Goal: Task Accomplishment & Management: Use online tool/utility

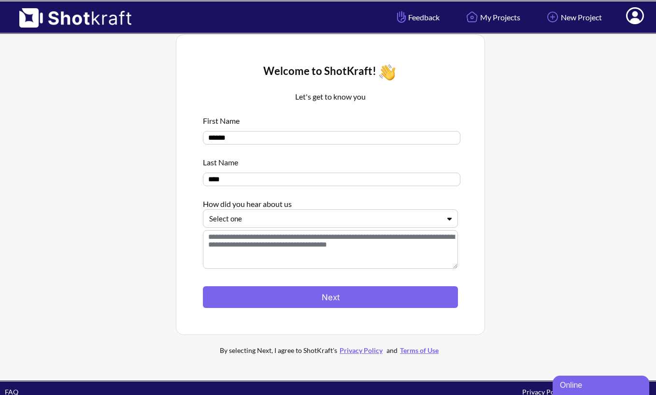
click at [345, 219] on div at bounding box center [324, 218] width 231 height 11
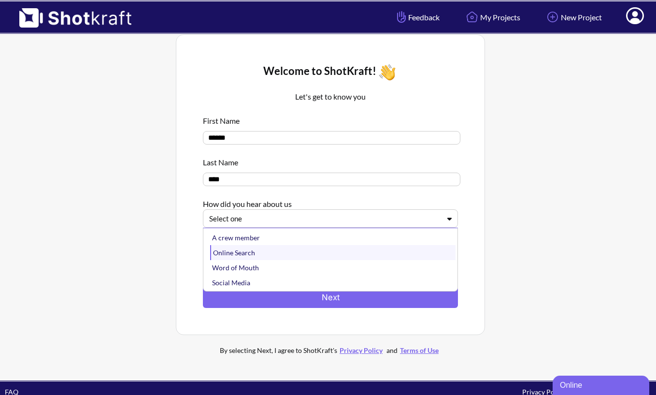
click at [355, 255] on div "Online Search" at bounding box center [332, 252] width 245 height 15
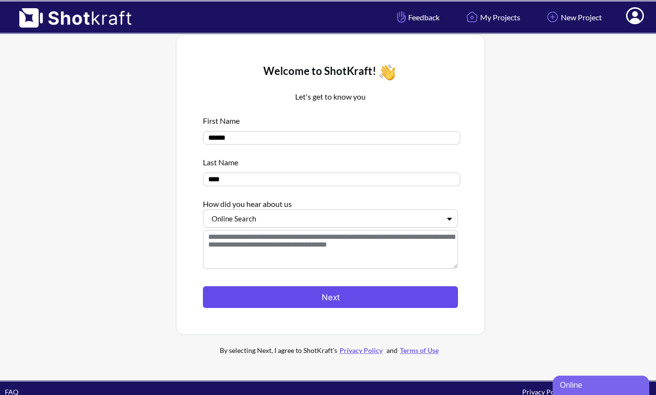
click at [358, 299] on button "Next" at bounding box center [330, 297] width 255 height 22
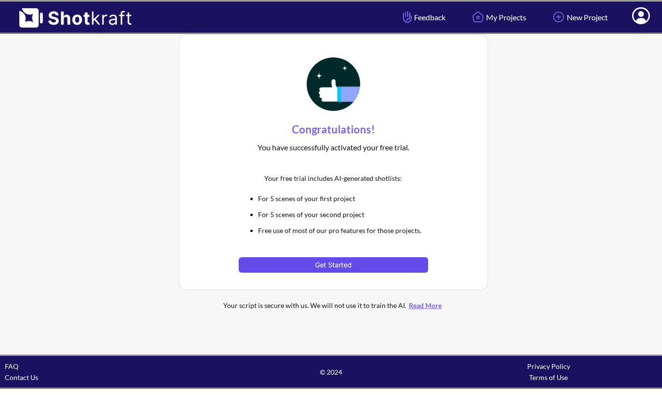
click at [349, 258] on button "Get Started" at bounding box center [333, 264] width 189 height 15
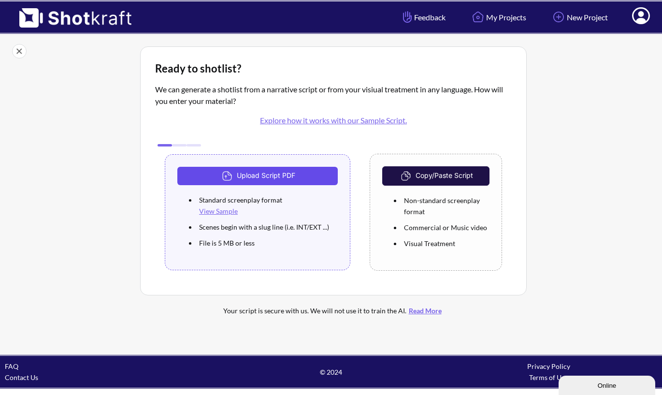
click at [326, 175] on button "Upload Script PDF" at bounding box center [257, 176] width 160 height 18
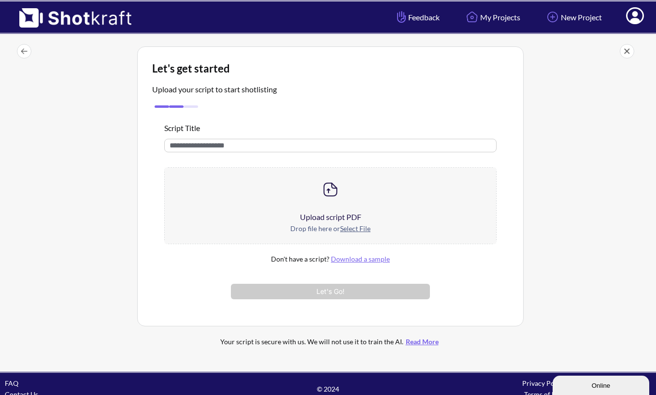
click at [365, 227] on u "Select File" at bounding box center [355, 228] width 30 height 8
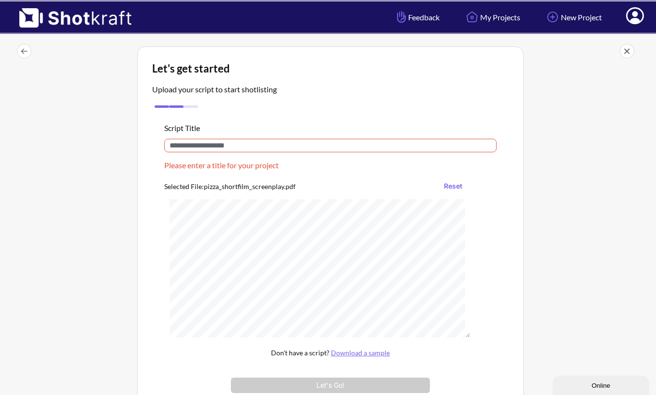
click at [277, 143] on input "text" at bounding box center [330, 146] width 332 height 14
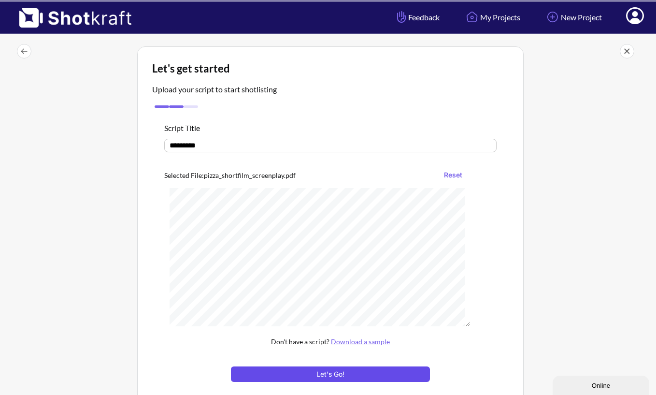
type input "*********"
click at [318, 377] on button "Let's Go!" at bounding box center [330, 373] width 199 height 15
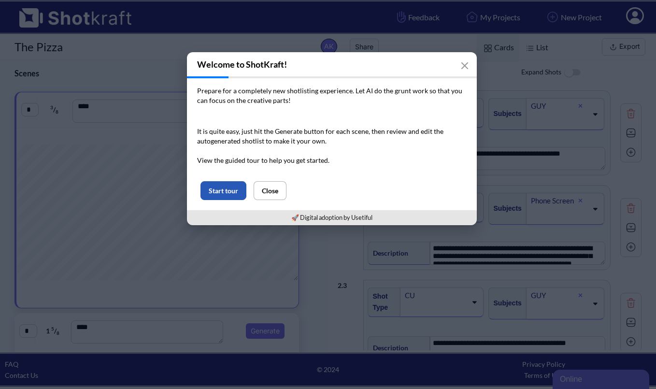
click at [226, 189] on button "Start tour" at bounding box center [224, 190] width 46 height 19
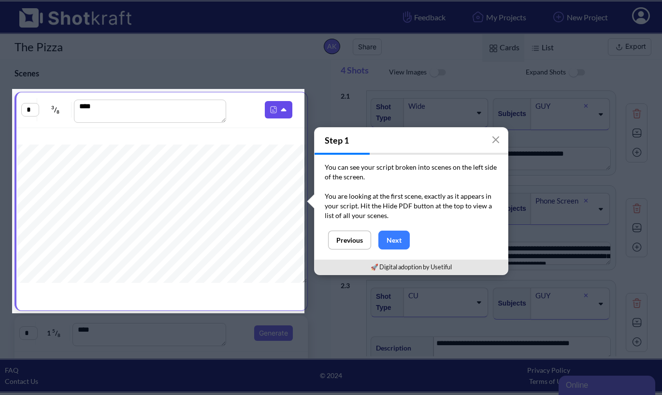
click at [280, 109] on icon at bounding box center [285, 110] width 10 height 9
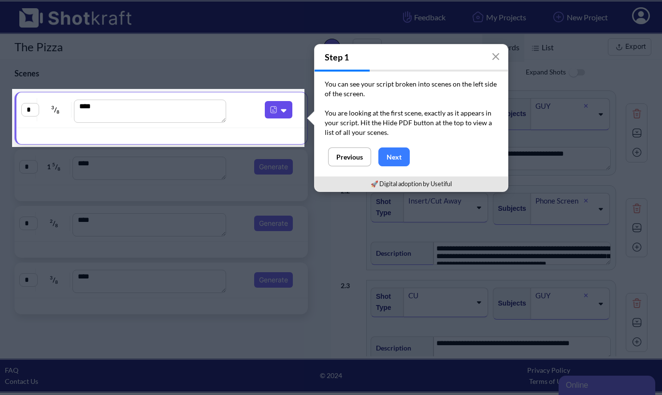
click at [280, 109] on icon at bounding box center [285, 110] width 10 height 9
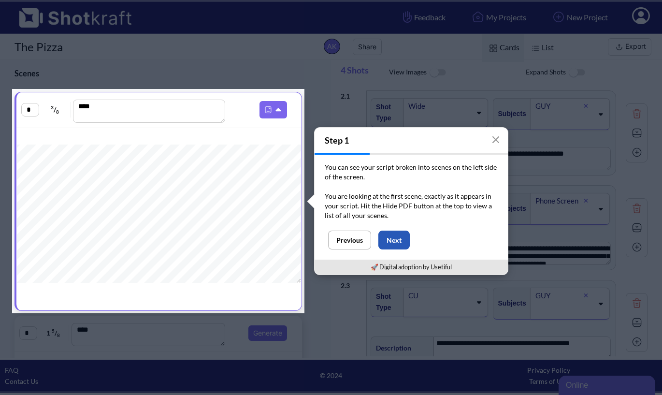
click at [393, 242] on button "Next" at bounding box center [393, 239] width 31 height 19
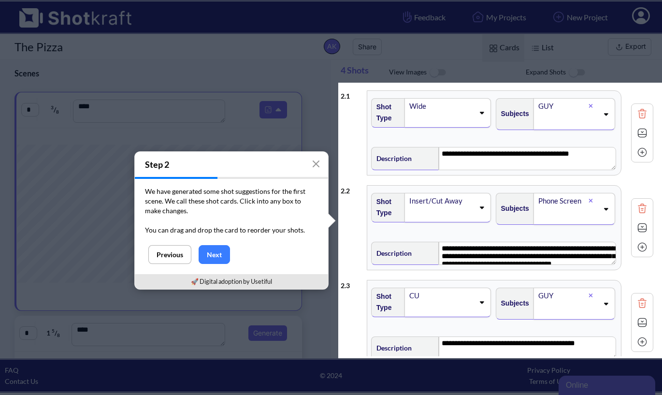
click at [480, 113] on icon at bounding box center [482, 113] width 4 height 2
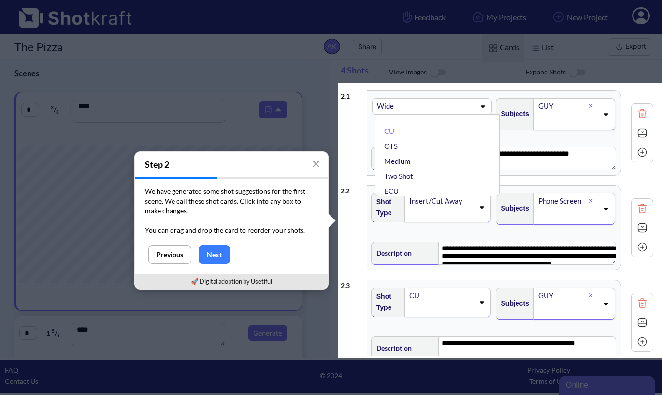
click at [480, 113] on div "Wide CU OTS Medium Two Shot ECU Wide ✔ Master shot Cowboy Insert POV Full Shot …" at bounding box center [432, 106] width 120 height 16
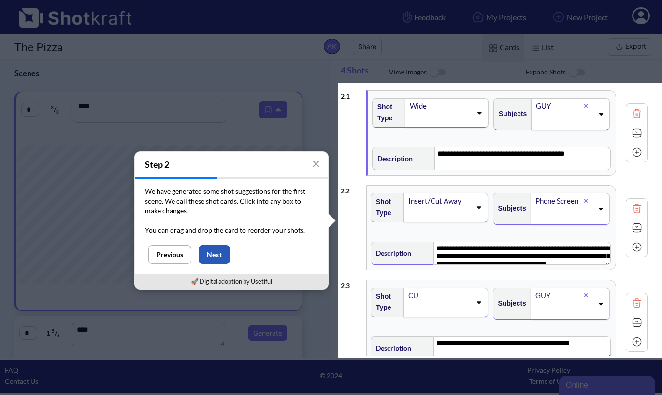
click at [220, 250] on button "Next" at bounding box center [214, 254] width 31 height 19
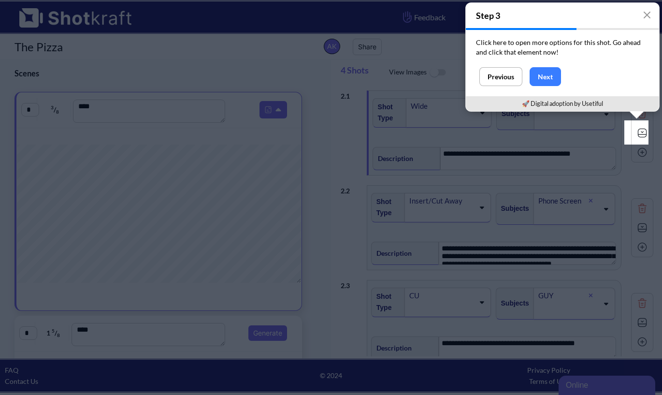
click at [637, 129] on img at bounding box center [642, 133] width 14 height 14
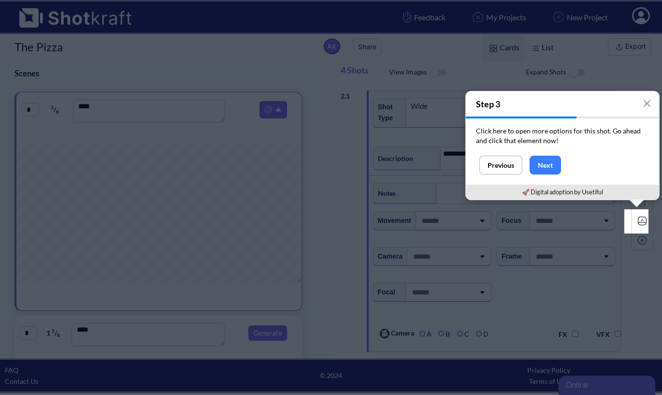
click at [636, 219] on img at bounding box center [642, 221] width 14 height 14
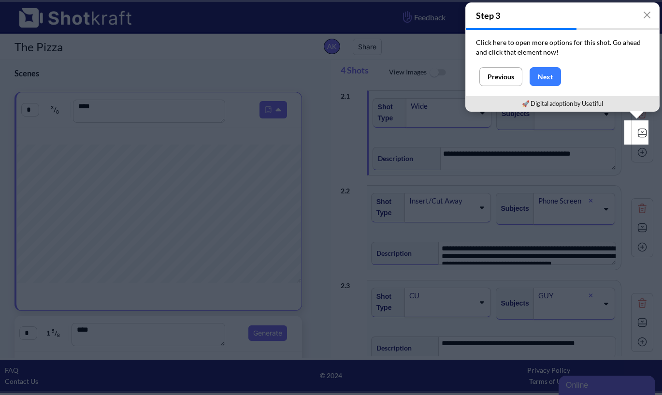
click at [635, 135] on img at bounding box center [642, 133] width 14 height 14
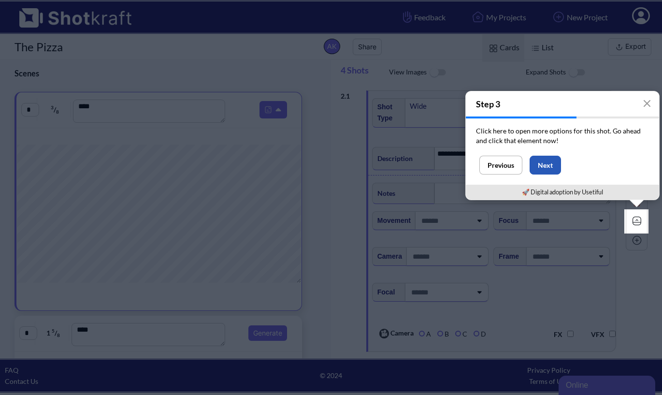
click at [538, 163] on button "Next" at bounding box center [545, 165] width 31 height 19
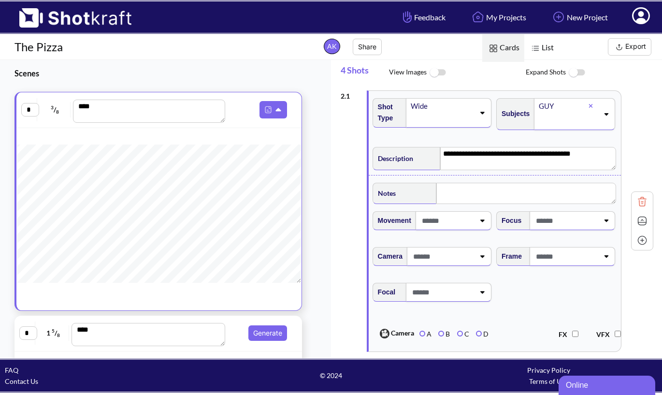
click at [635, 219] on img at bounding box center [642, 221] width 14 height 14
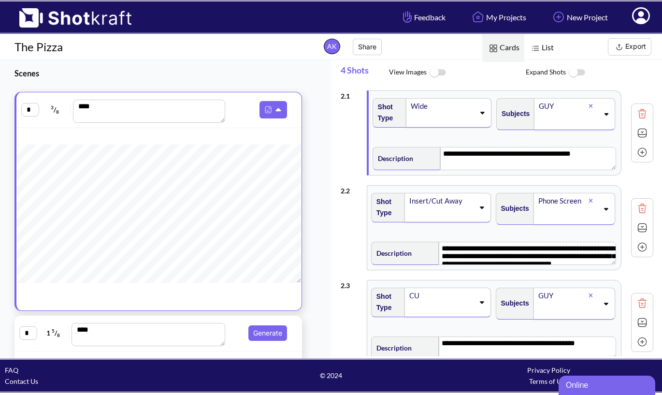
click at [635, 223] on img at bounding box center [642, 227] width 14 height 14
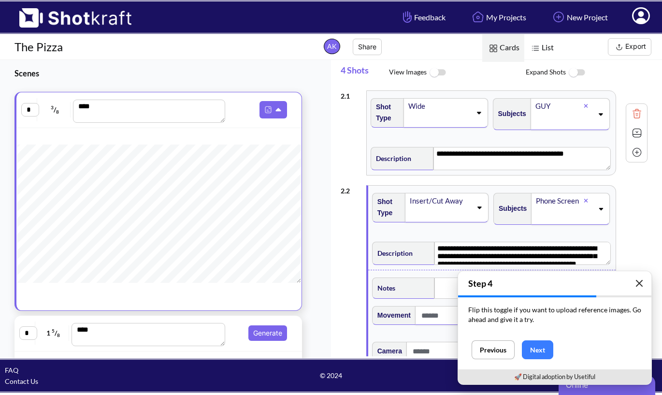
click at [640, 283] on icon "button" at bounding box center [639, 283] width 8 height 8
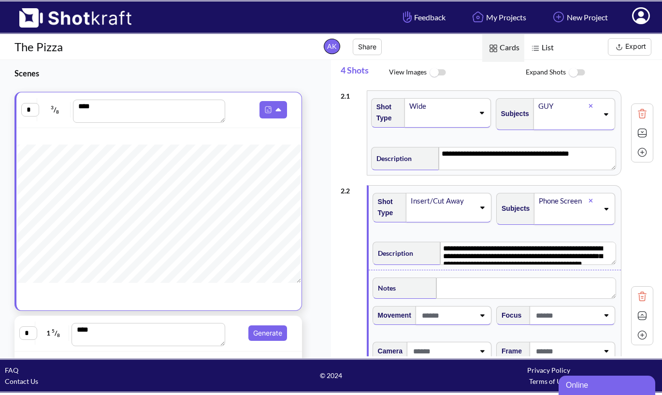
click at [639, 270] on div "**********" at bounding box center [497, 315] width 313 height 271
click at [637, 316] on img at bounding box center [642, 315] width 14 height 14
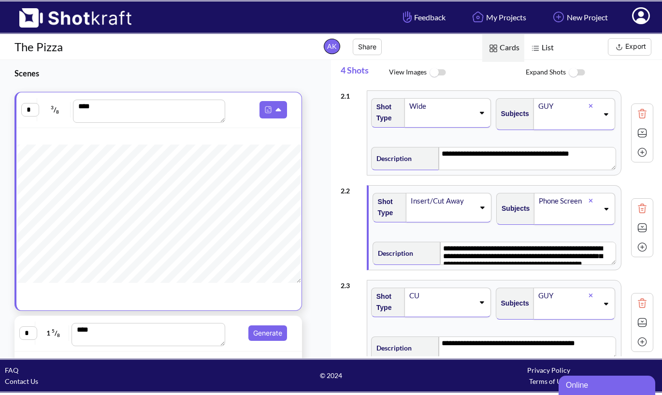
click at [635, 321] on img at bounding box center [642, 322] width 14 height 14
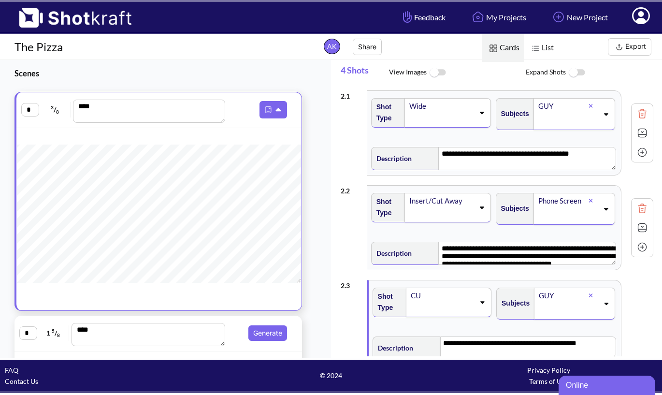
click at [641, 268] on div "**********" at bounding box center [497, 227] width 313 height 95
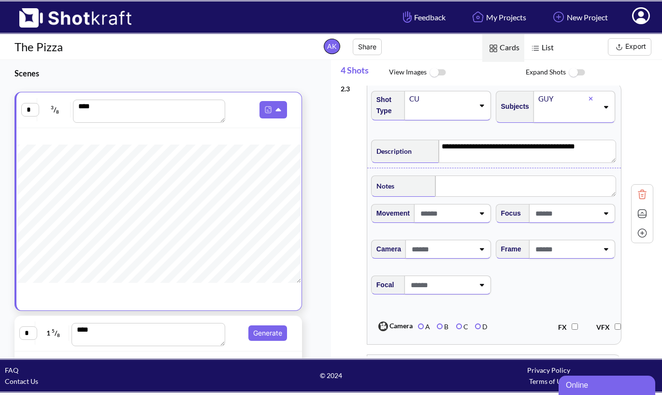
click at [635, 215] on img at bounding box center [642, 213] width 14 height 14
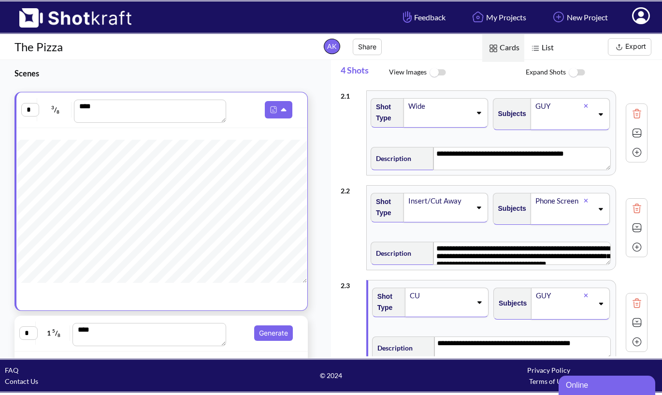
scroll to position [0, 0]
click at [281, 111] on icon at bounding box center [285, 110] width 10 height 9
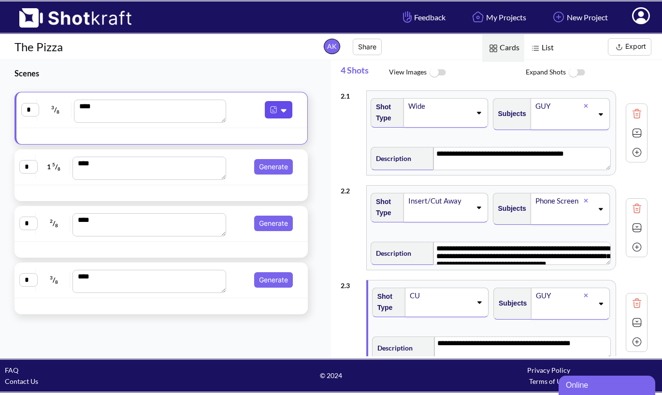
click at [281, 112] on icon at bounding box center [285, 110] width 10 height 9
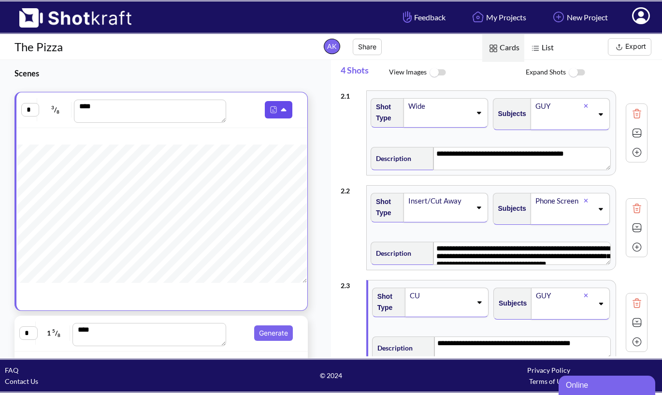
click at [280, 106] on icon at bounding box center [285, 110] width 10 height 9
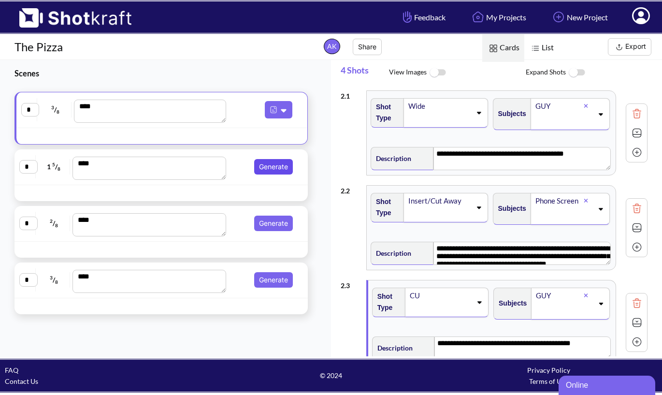
click at [273, 164] on button "Generate" at bounding box center [273, 166] width 39 height 15
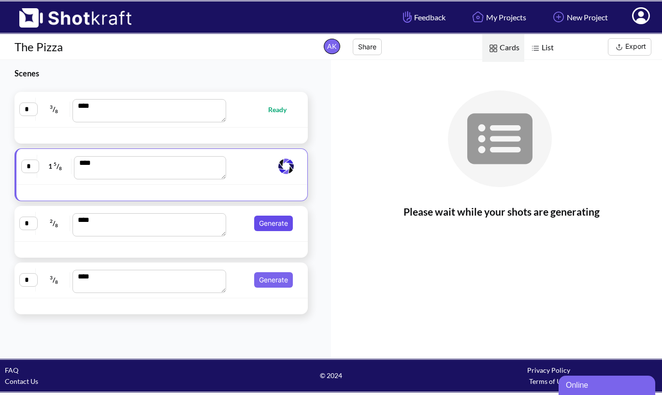
click at [273, 222] on button "Generate" at bounding box center [273, 222] width 39 height 15
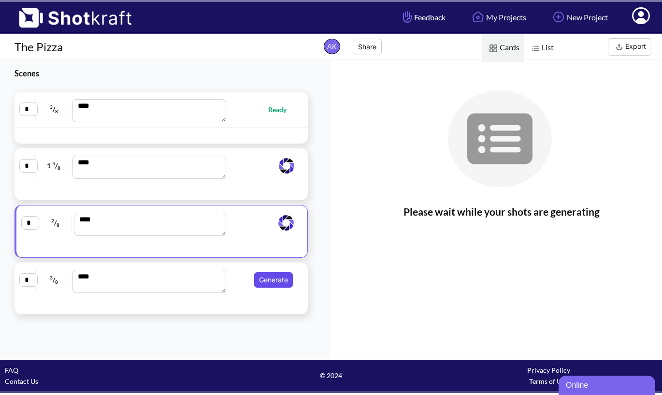
click at [276, 280] on button "Generate" at bounding box center [273, 279] width 39 height 15
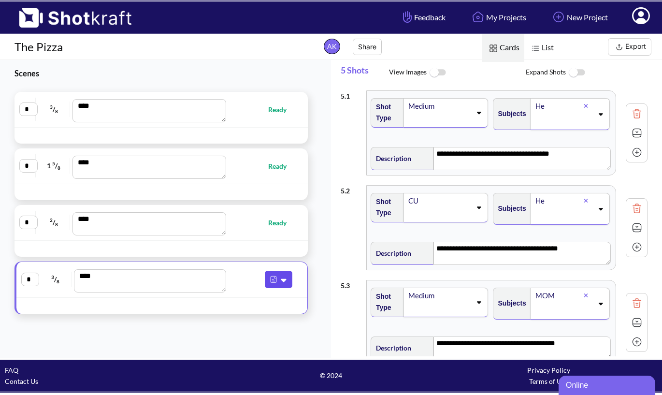
click at [281, 279] on icon at bounding box center [283, 280] width 5 height 3
click at [280, 277] on icon at bounding box center [285, 279] width 10 height 9
click at [267, 277] on img at bounding box center [273, 279] width 13 height 13
click at [281, 276] on icon at bounding box center [285, 279] width 10 height 9
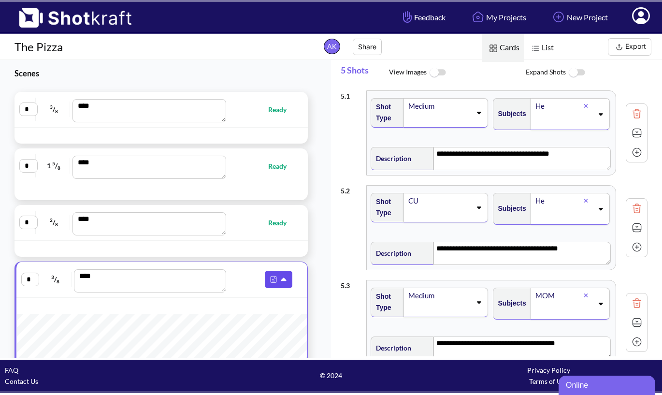
click at [270, 276] on img at bounding box center [273, 279] width 13 height 13
click at [271, 281] on img at bounding box center [273, 279] width 13 height 13
click at [280, 279] on icon at bounding box center [285, 279] width 10 height 9
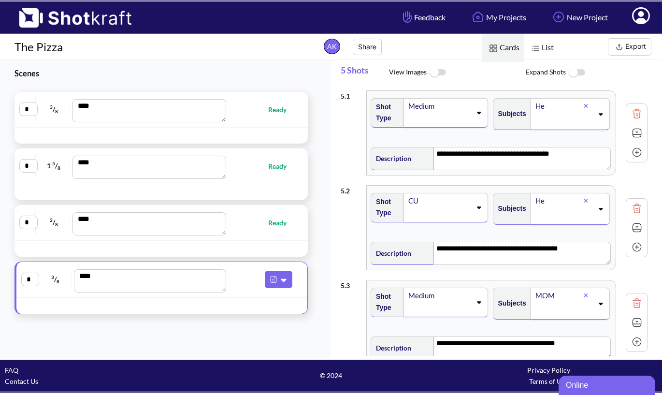
click at [307, 254] on div "* 3 / 8 **** Ready * 1 5 / 8 **** Ready * 2 / 8 **** Ready * 3 / 8 ****" at bounding box center [161, 203] width 322 height 222
click at [629, 49] on button "Export" at bounding box center [629, 46] width 43 height 17
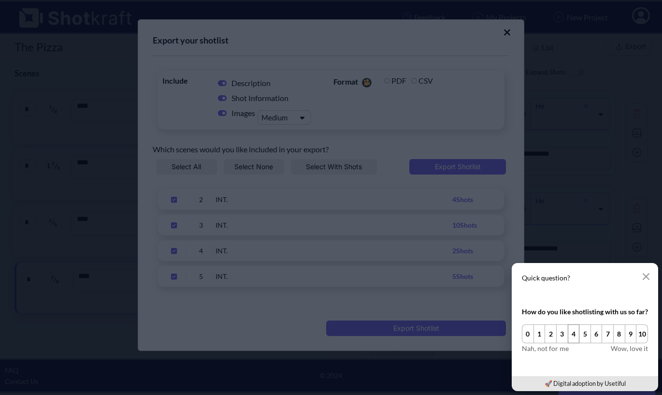
click at [577, 333] on button "4" at bounding box center [574, 333] width 12 height 19
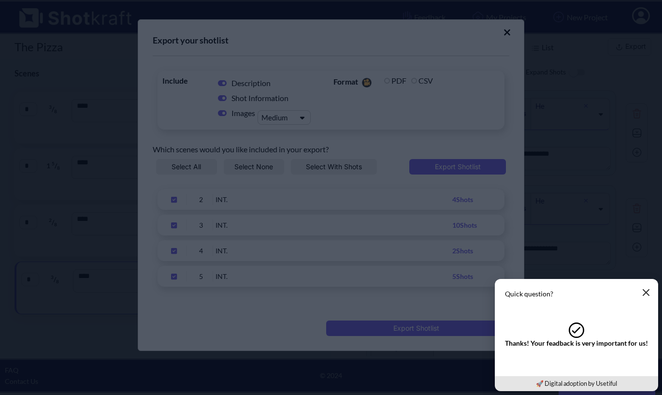
click at [646, 286] on button "button" at bounding box center [645, 292] width 19 height 19
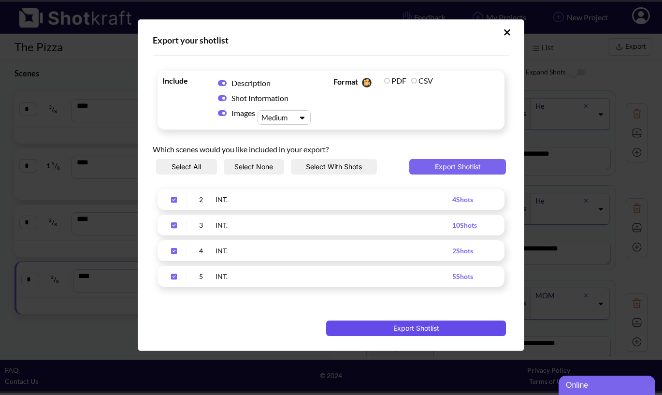
click at [425, 329] on button "Export Shotlist" at bounding box center [416, 327] width 180 height 15
click at [512, 30] on button "Upload Script" at bounding box center [507, 32] width 17 height 15
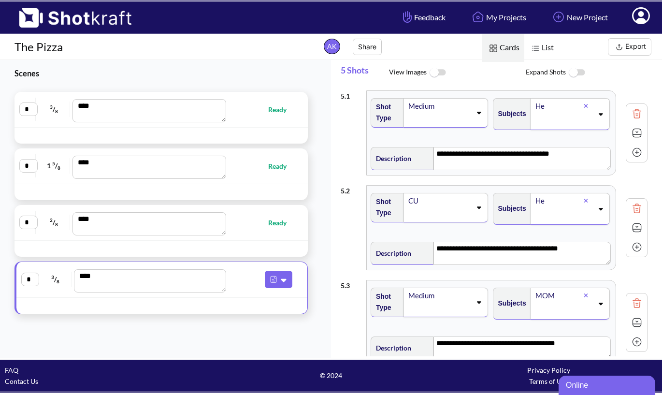
click at [270, 116] on div "* 3 / 8 **** Ready" at bounding box center [161, 110] width 284 height 26
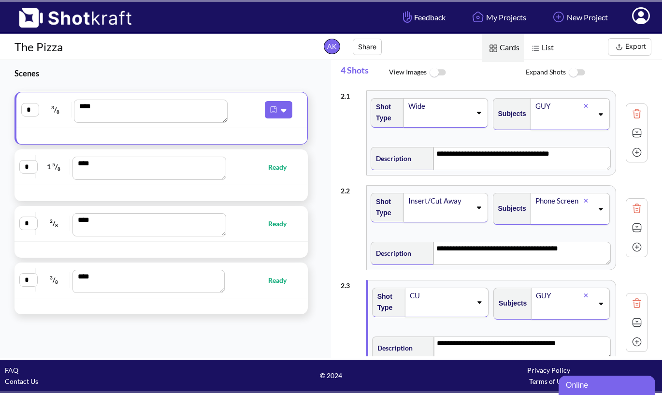
type textarea "**********"
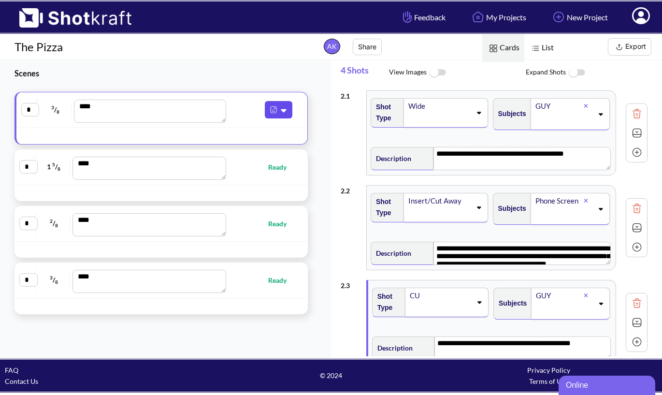
click at [280, 111] on icon at bounding box center [285, 110] width 10 height 9
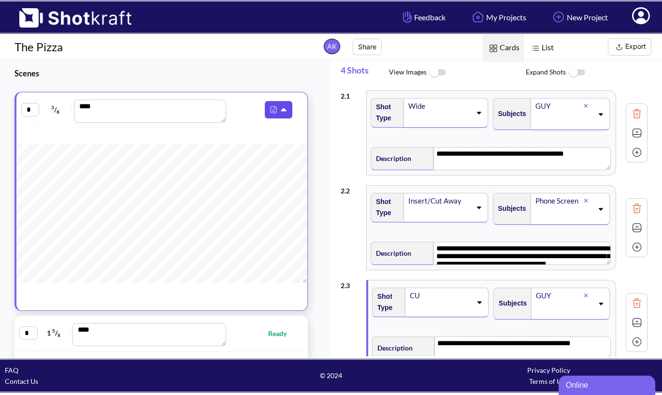
click at [281, 110] on icon at bounding box center [283, 109] width 5 height 3
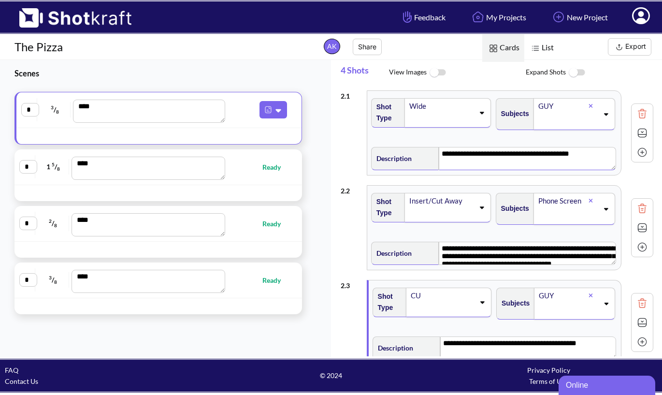
click at [576, 152] on textarea "**********" at bounding box center [527, 158] width 177 height 23
click at [578, 153] on textarea "**********" at bounding box center [528, 158] width 176 height 23
click at [579, 152] on textarea "**********" at bounding box center [528, 158] width 176 height 23
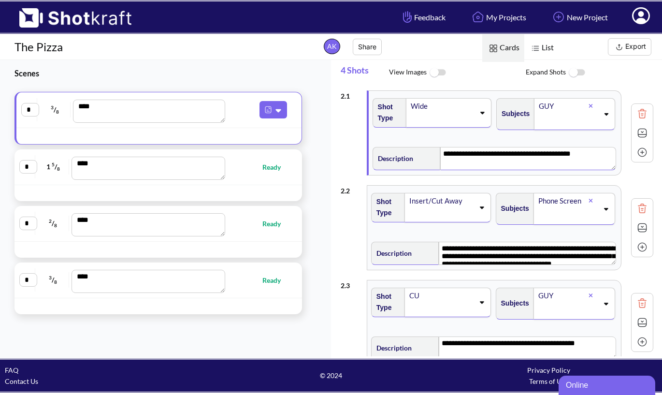
drag, startPoint x: 579, startPoint y: 152, endPoint x: 434, endPoint y: 155, distance: 145.0
click at [440, 155] on textarea "**********" at bounding box center [528, 158] width 176 height 23
